Goal: Transaction & Acquisition: Purchase product/service

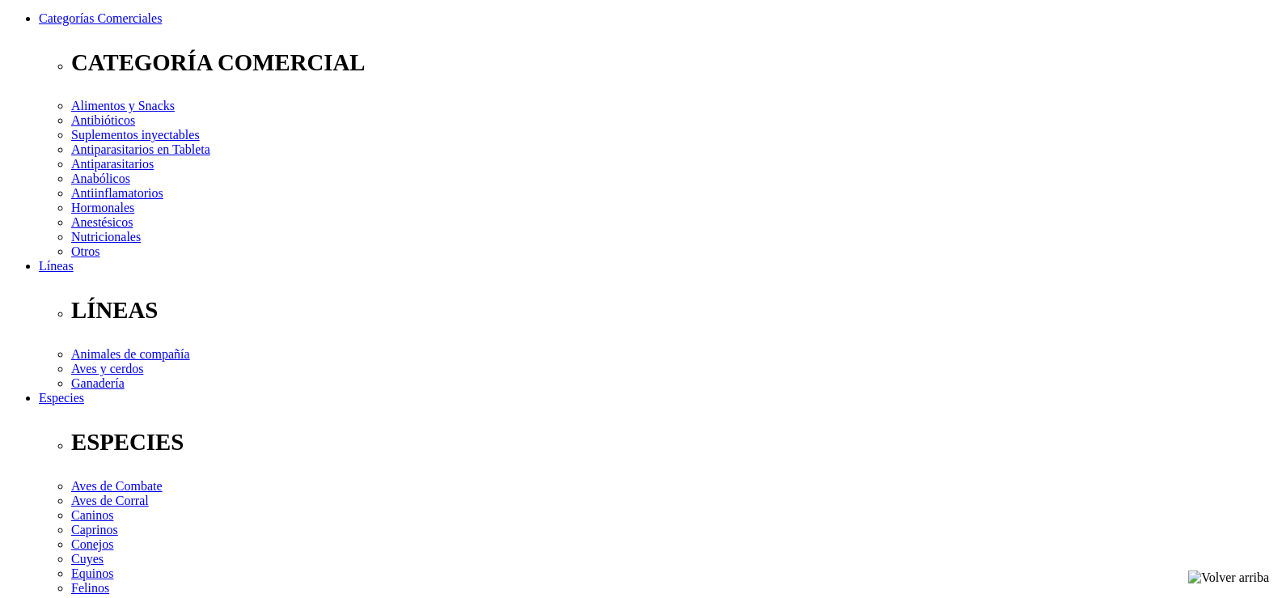
scroll to position [243, 0]
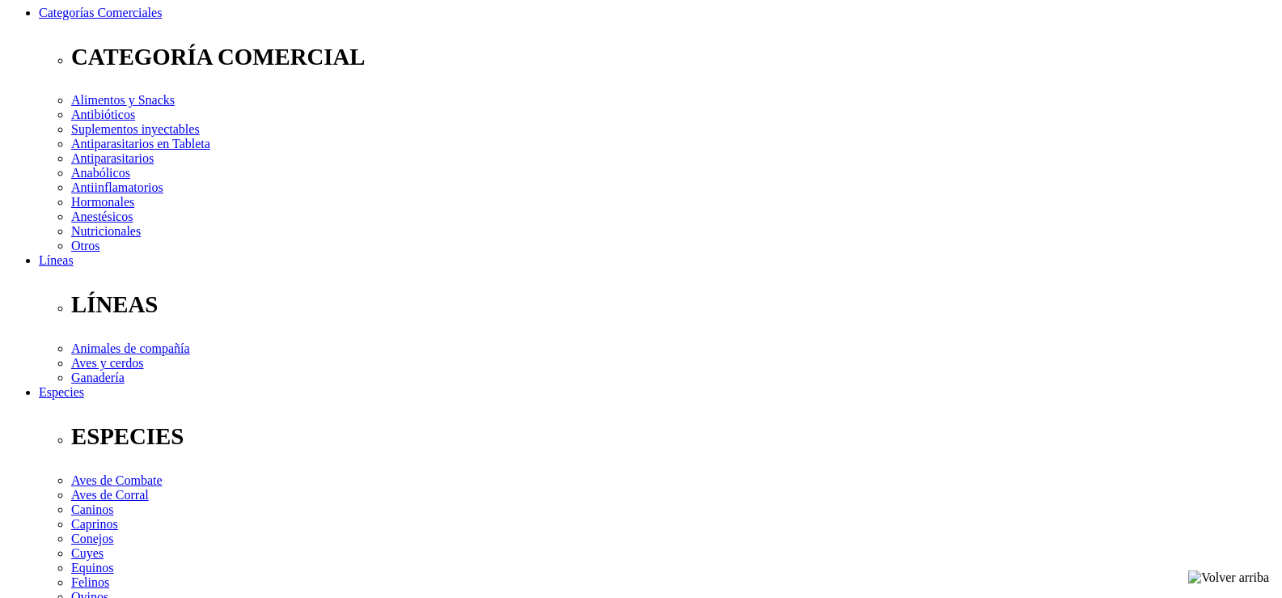
select select "222"
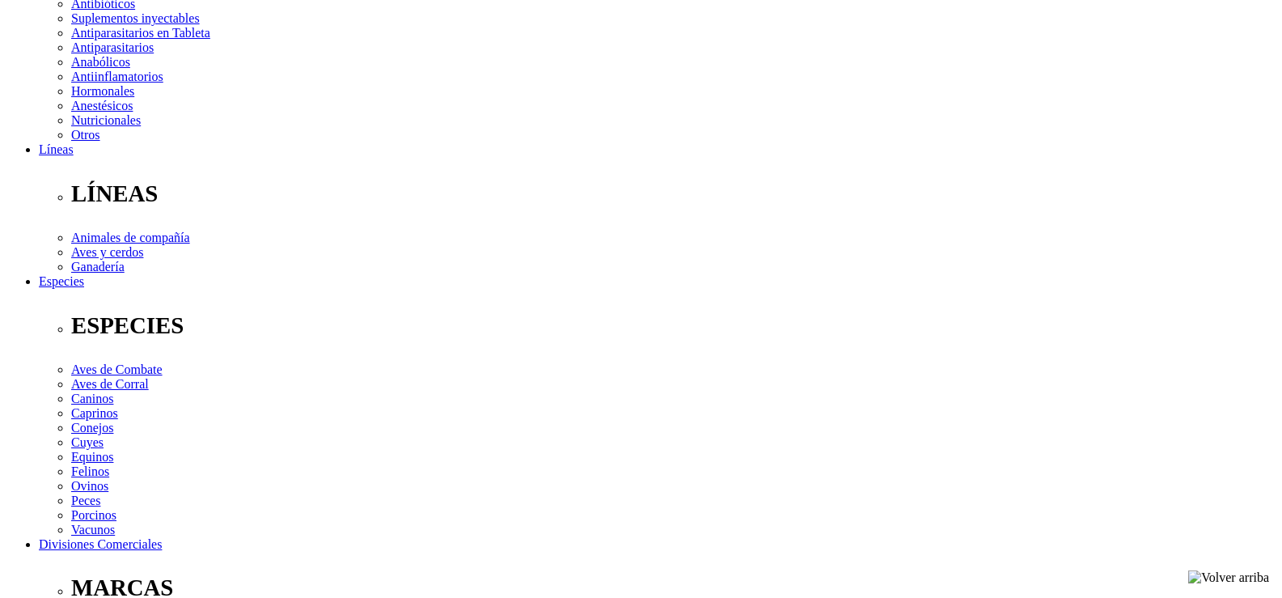
scroll to position [275, 0]
